Goal: Use online tool/utility: Utilize a website feature to perform a specific function

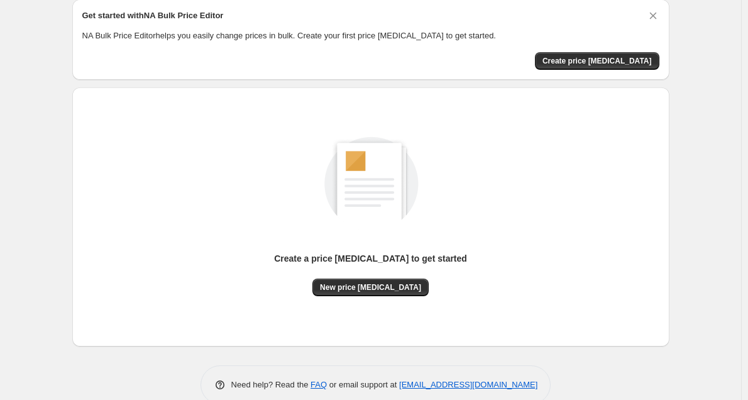
scroll to position [71, 0]
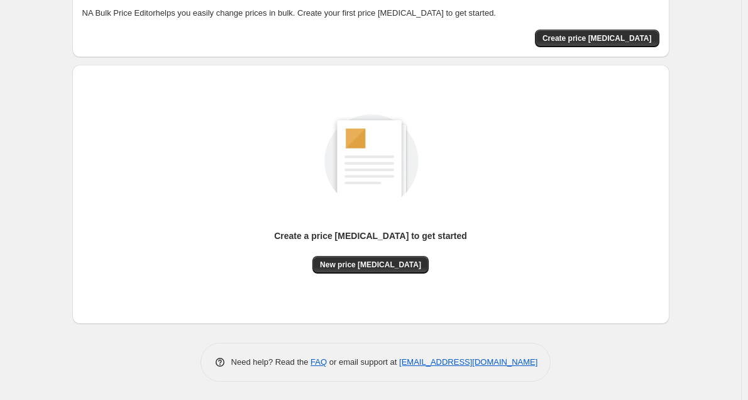
click at [617, 47] on div "Get started with NA Bulk Price Editor NA Bulk Price Editor helps you easily cha…" at bounding box center [370, 17] width 597 height 80
click at [617, 36] on span "Create price [MEDICAL_DATA]" at bounding box center [597, 38] width 109 height 10
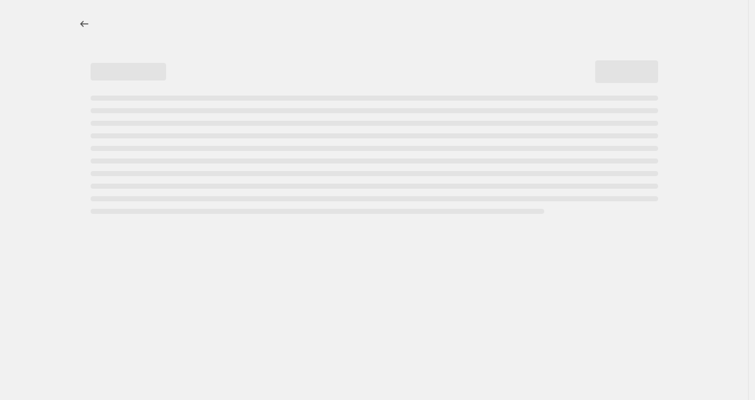
select select "percentage"
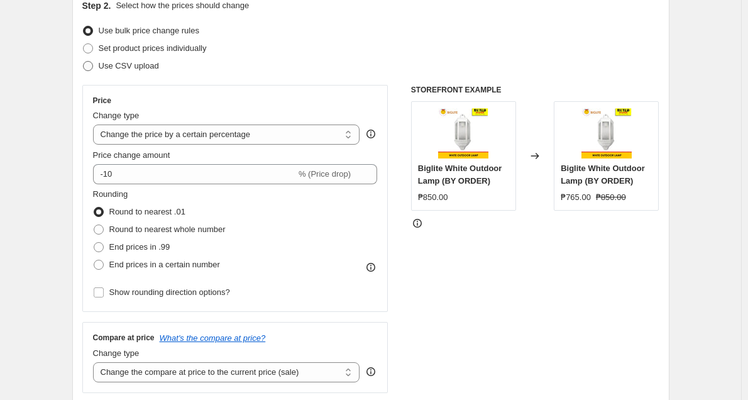
click at [111, 65] on span "Use CSV upload" at bounding box center [129, 65] width 60 height 9
click at [84, 62] on input "Use CSV upload" at bounding box center [83, 61] width 1 height 1
radio input "true"
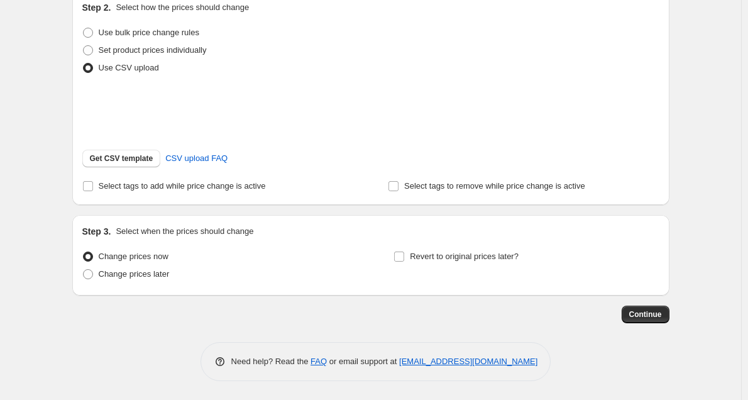
scroll to position [147, 0]
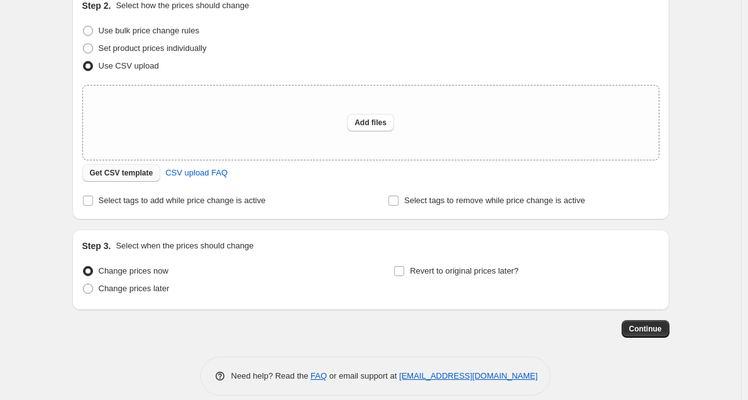
click at [118, 179] on button "Get CSV template" at bounding box center [121, 173] width 79 height 18
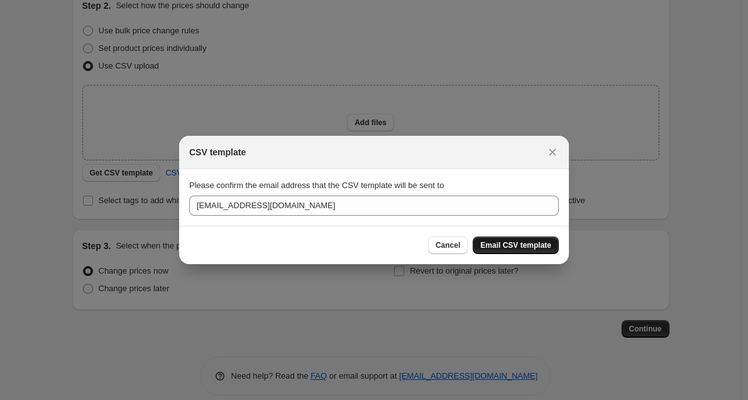
click at [529, 250] on span "Email CSV template" at bounding box center [515, 245] width 71 height 10
